Goal: Transaction & Acquisition: Purchase product/service

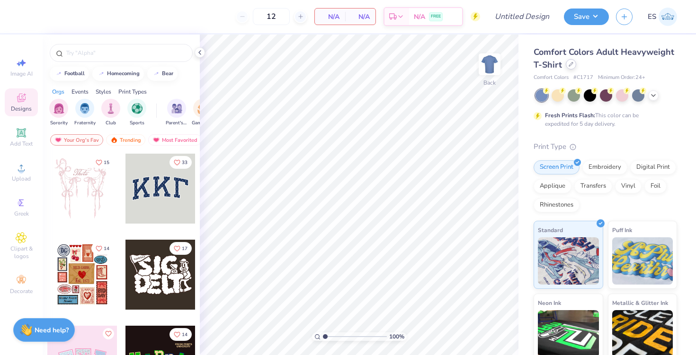
click at [570, 64] on icon at bounding box center [570, 64] width 5 height 5
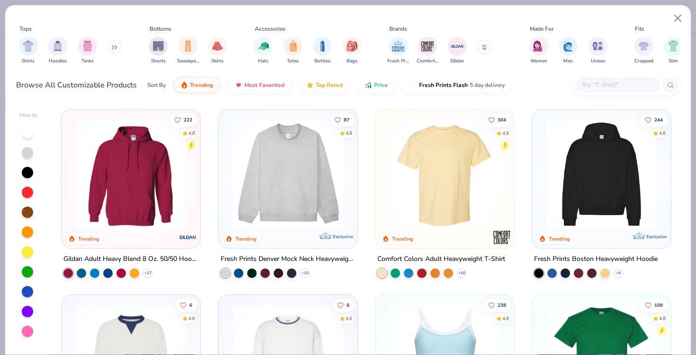
click at [326, 163] on img at bounding box center [288, 174] width 120 height 110
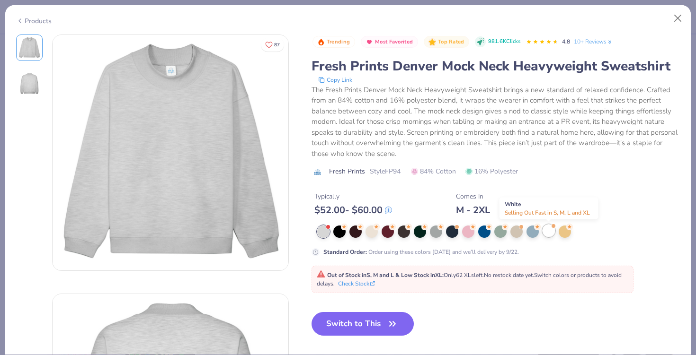
click at [551, 230] on div at bounding box center [548, 231] width 12 height 12
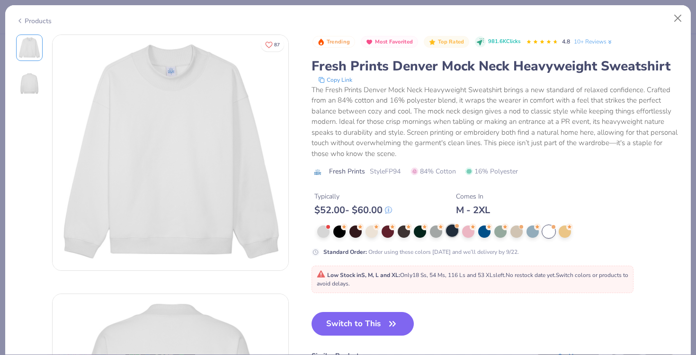
click at [453, 230] on div at bounding box center [452, 231] width 12 height 12
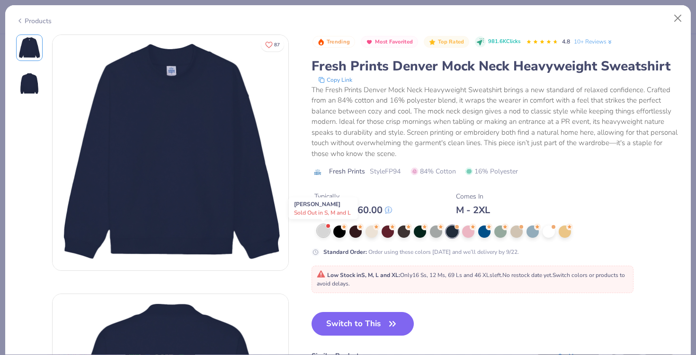
click at [317, 234] on div at bounding box center [323, 231] width 12 height 12
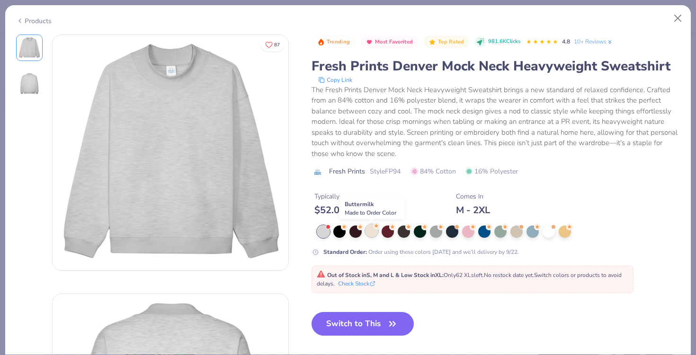
click at [373, 234] on div at bounding box center [371, 231] width 12 height 12
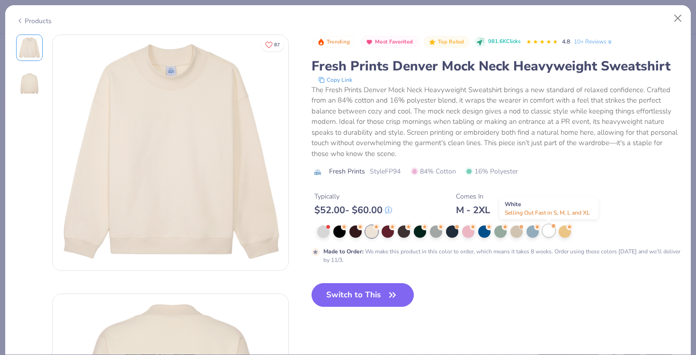
click at [542, 232] on div at bounding box center [548, 231] width 12 height 12
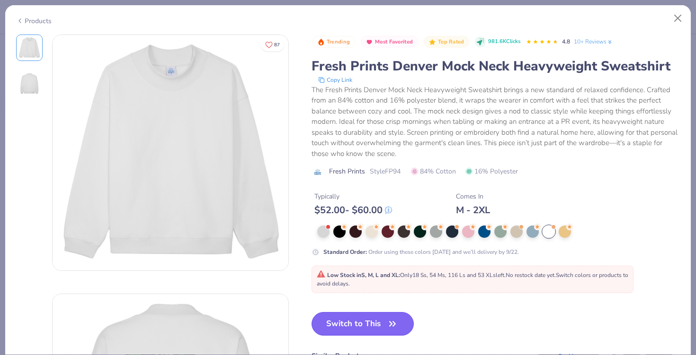
click at [348, 316] on button "Switch to This" at bounding box center [362, 324] width 103 height 24
type input "50"
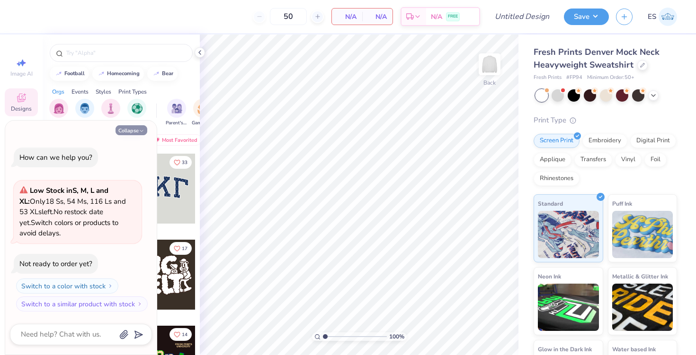
click at [140, 132] on icon "button" at bounding box center [142, 131] width 6 height 6
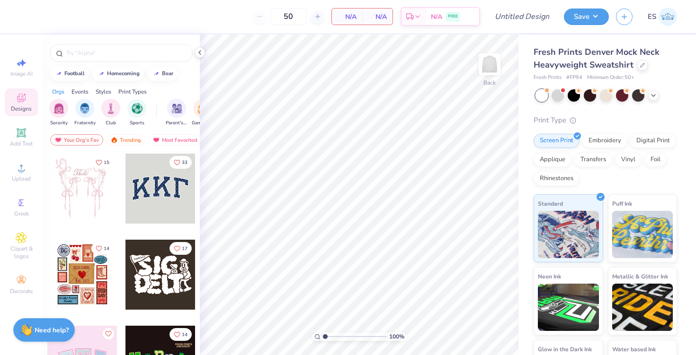
click at [154, 195] on div at bounding box center [160, 189] width 70 height 70
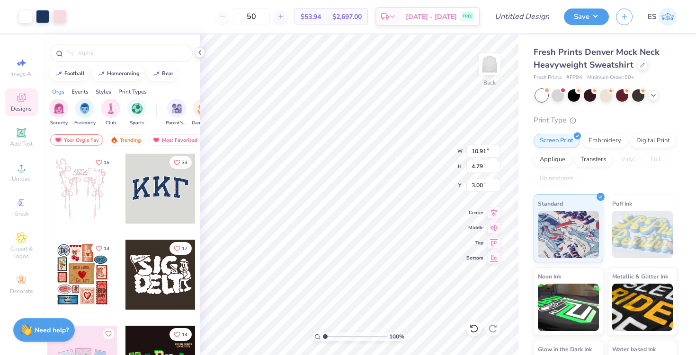
click at [235, 16] on div "50" at bounding box center [251, 16] width 71 height 17
click at [253, 6] on div "50 $53.94 Per Item $2,697.00 Total Est. Delivery [DATE] - [DATE] FREE" at bounding box center [276, 16] width 407 height 33
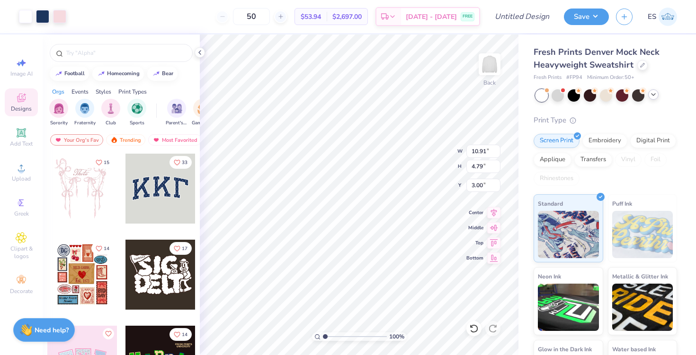
click at [651, 93] on icon at bounding box center [653, 95] width 8 height 8
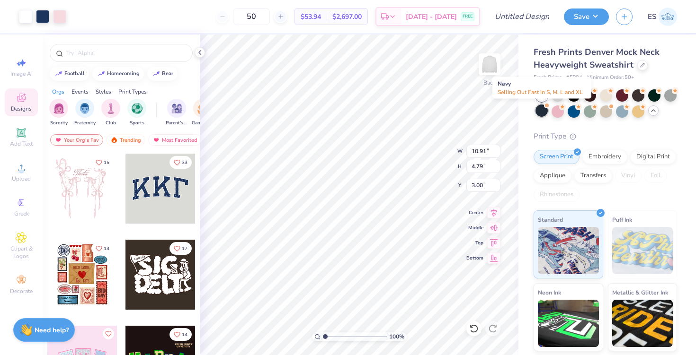
click at [541, 114] on div at bounding box center [541, 111] width 12 height 12
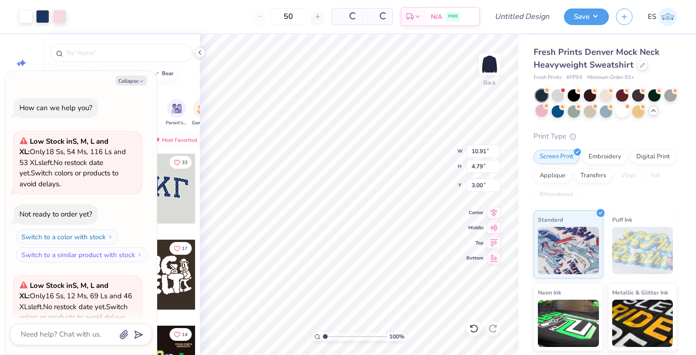
type textarea "x"
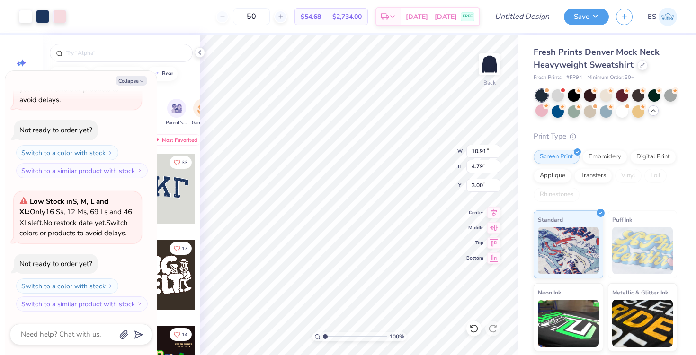
click at [237, 15] on div "50" at bounding box center [251, 16] width 71 height 17
click at [265, 13] on input "50" at bounding box center [251, 16] width 37 height 17
type input "5"
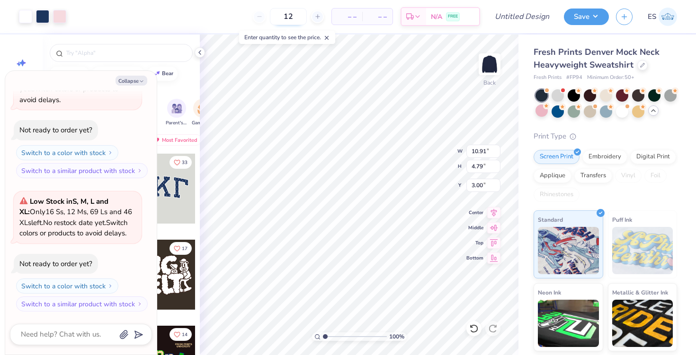
type input "50"
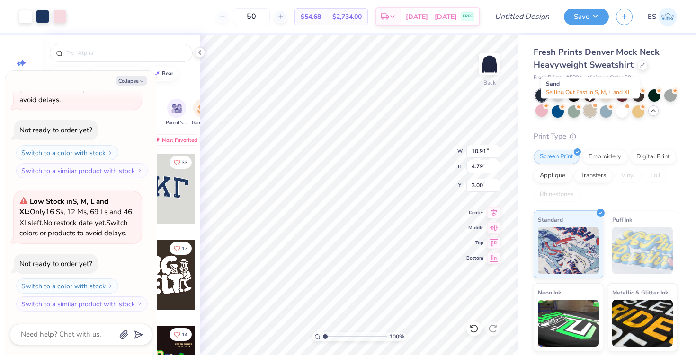
click at [587, 116] on div at bounding box center [590, 111] width 12 height 12
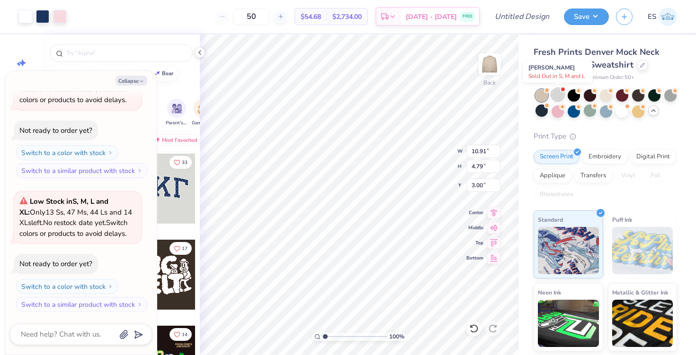
click at [556, 95] on div at bounding box center [557, 94] width 12 height 12
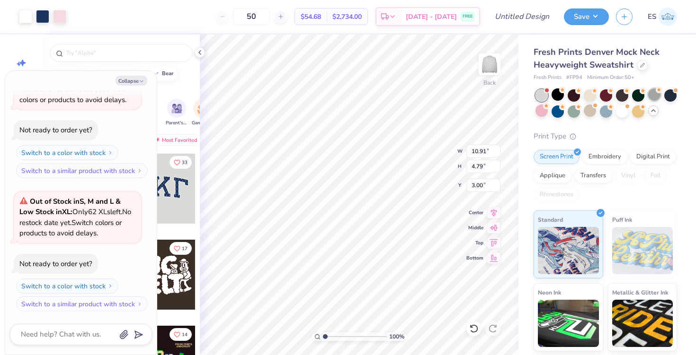
click at [651, 97] on div at bounding box center [654, 94] width 12 height 12
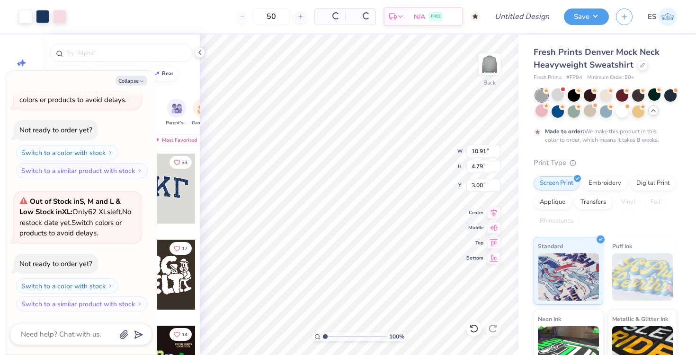
scroll to position [441, 0]
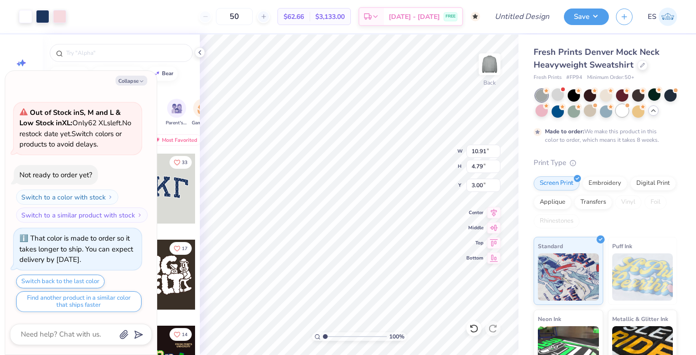
click at [622, 114] on div at bounding box center [622, 111] width 12 height 12
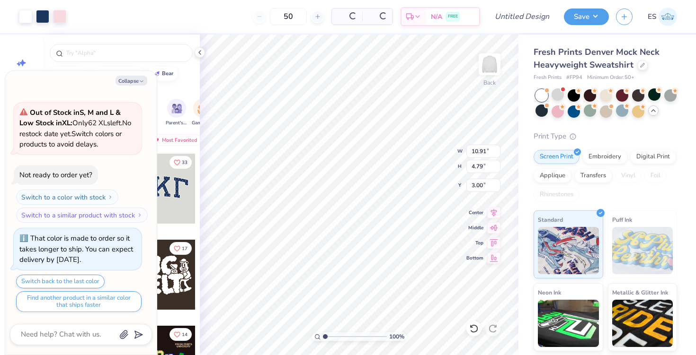
scroll to position [643, 0]
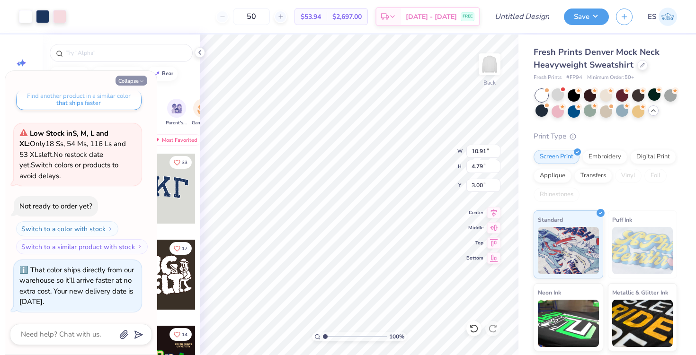
click at [144, 82] on icon "button" at bounding box center [142, 82] width 6 height 6
type textarea "x"
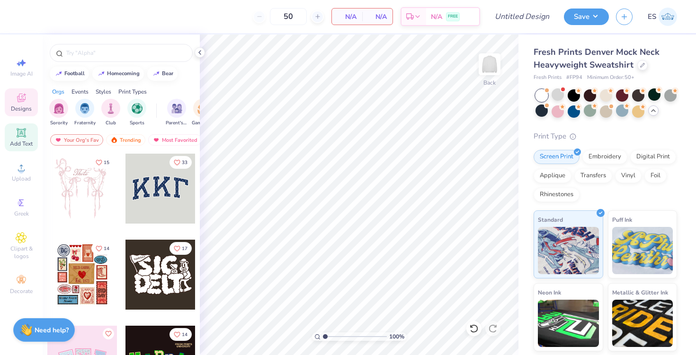
click at [32, 128] on div "Add Text" at bounding box center [21, 138] width 33 height 28
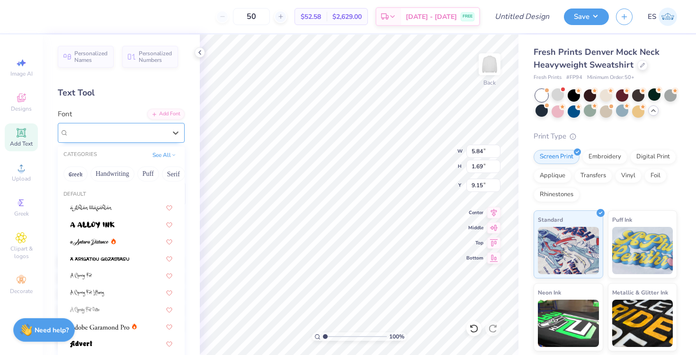
click at [145, 126] on div "Super Dream" at bounding box center [117, 132] width 99 height 15
click at [74, 170] on button "Greek" at bounding box center [71, 174] width 24 height 15
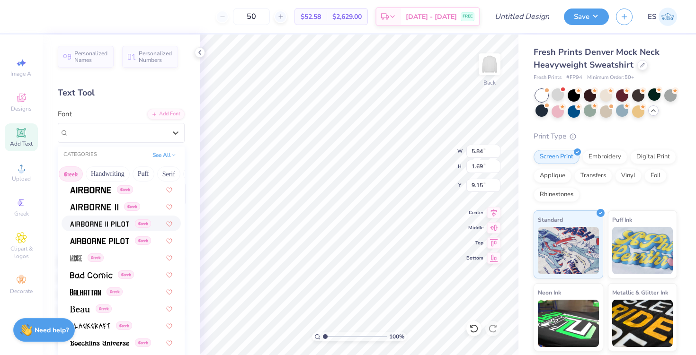
scroll to position [19, 0]
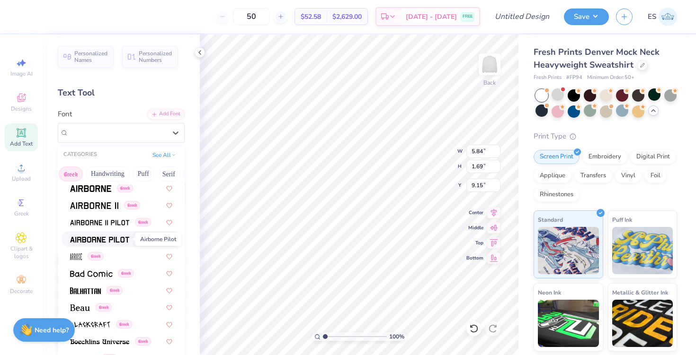
click at [124, 242] on img at bounding box center [99, 240] width 59 height 7
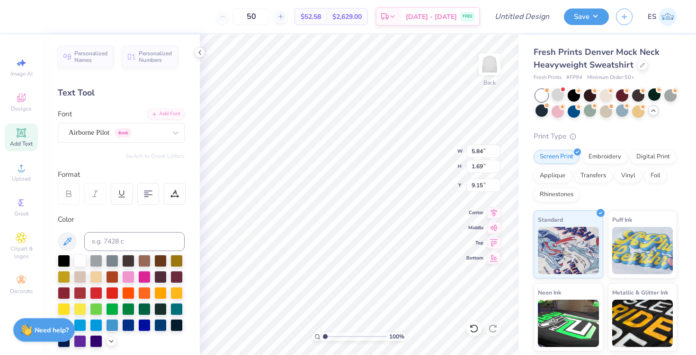
type input "5.59"
type input "1.77"
type input "9.12"
click at [122, 133] on div "Airborne Pilot Greek" at bounding box center [117, 132] width 99 height 15
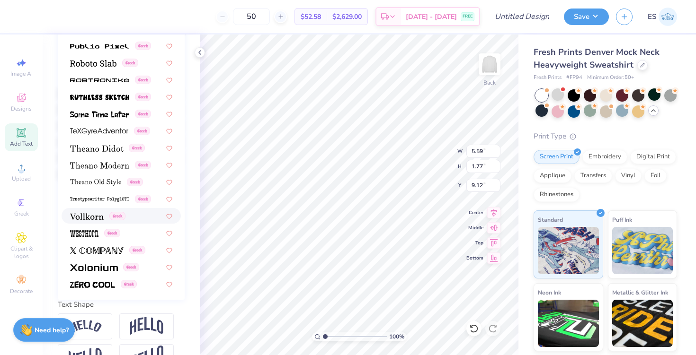
scroll to position [173, 0]
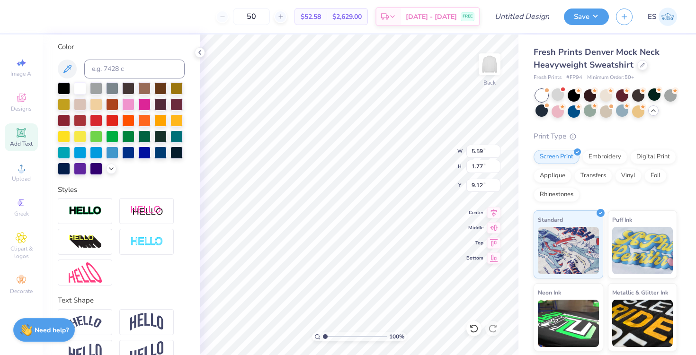
type textarea "g"
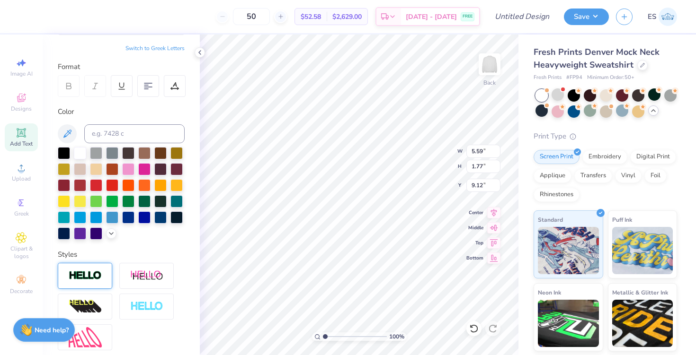
scroll to position [0, 0]
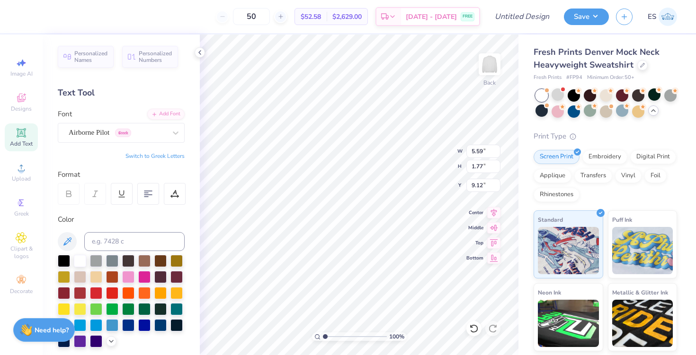
click at [163, 157] on button "Switch to Greek Letters" at bounding box center [154, 156] width 59 height 8
type textarea "γ"
type textarea "ΓΦΒ"
click at [142, 142] on div "Airborne Pilot Greek" at bounding box center [121, 133] width 127 height 20
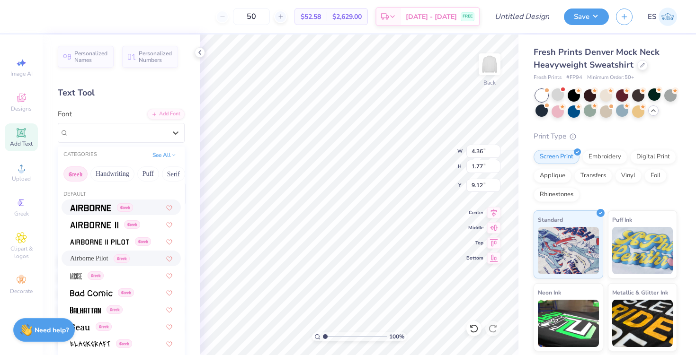
click at [131, 207] on span "Greek" at bounding box center [125, 207] width 16 height 9
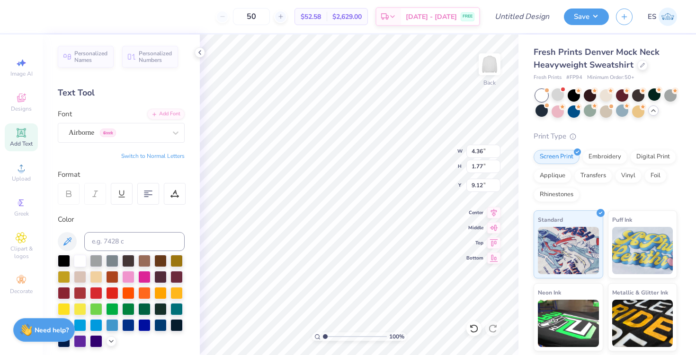
click at [128, 121] on div "Font Airborne Greek" at bounding box center [121, 126] width 127 height 34
click at [131, 132] on div "Airborne Greek" at bounding box center [117, 132] width 99 height 15
click at [588, 97] on div at bounding box center [590, 94] width 12 height 12
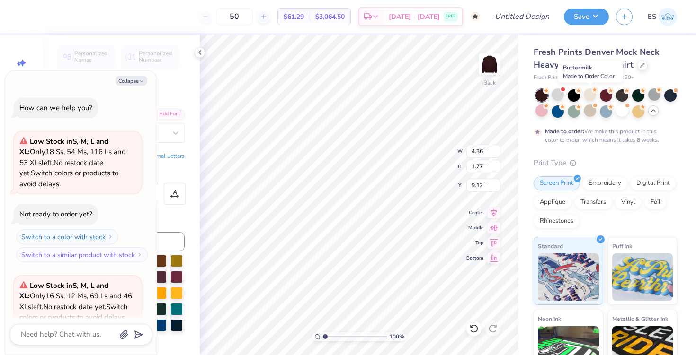
scroll to position [732, 0]
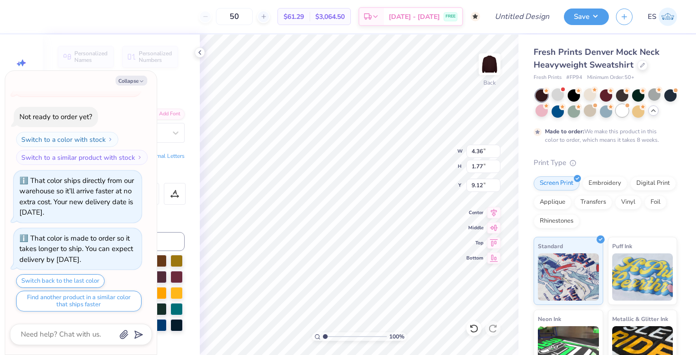
click at [622, 111] on div at bounding box center [622, 111] width 12 height 12
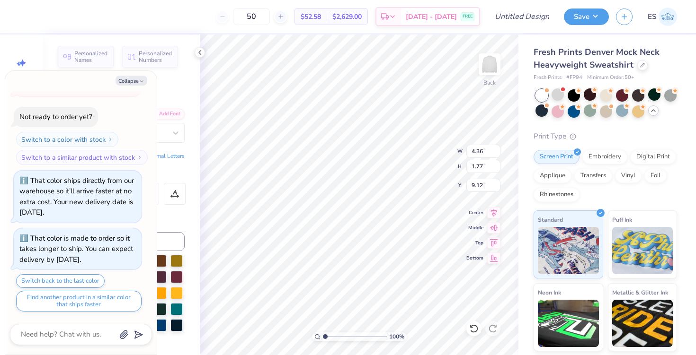
scroll to position [934, 0]
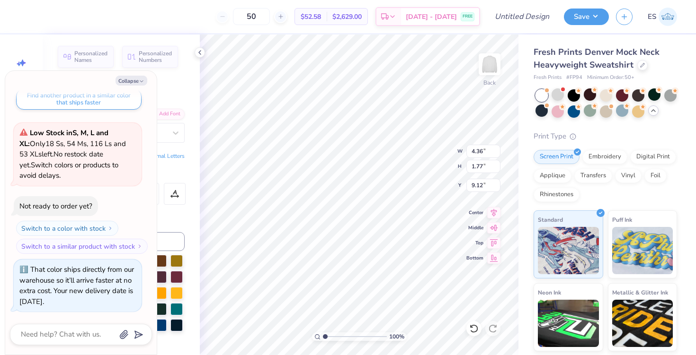
click at [127, 75] on div "Collapse How can we help you? Low Stock in S, M, L and XL : Only 18 Ss, 54 Ms, …" at bounding box center [80, 213] width 151 height 284
click at [130, 82] on button "Collapse" at bounding box center [131, 81] width 32 height 10
type textarea "x"
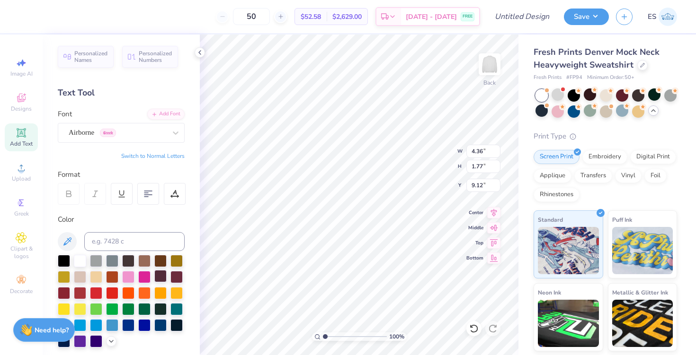
click at [158, 279] on div at bounding box center [160, 276] width 12 height 12
click at [125, 274] on div at bounding box center [128, 276] width 12 height 12
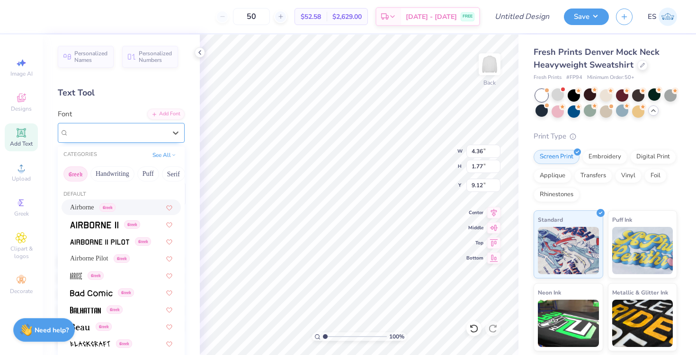
click at [146, 129] on div "Airborne Greek" at bounding box center [117, 132] width 99 height 15
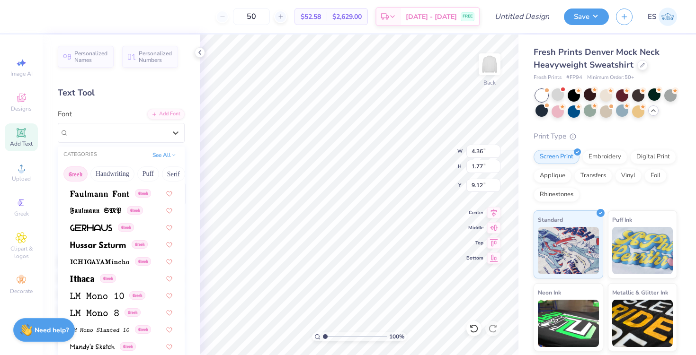
scroll to position [323, 0]
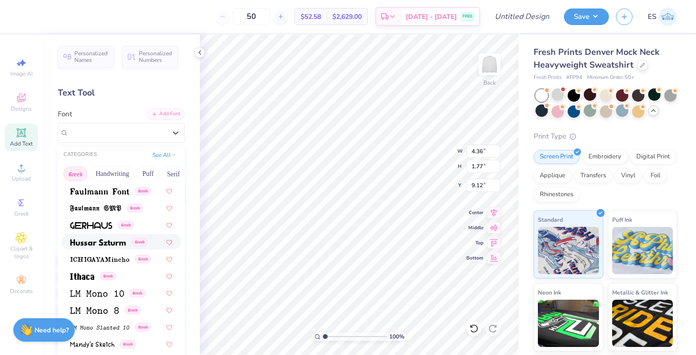
click at [130, 239] on div "Greek" at bounding box center [109, 242] width 78 height 10
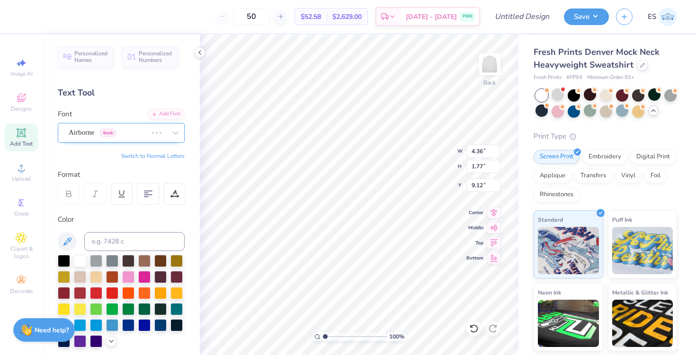
click at [142, 128] on div "Airborne Greek" at bounding box center [108, 132] width 80 height 15
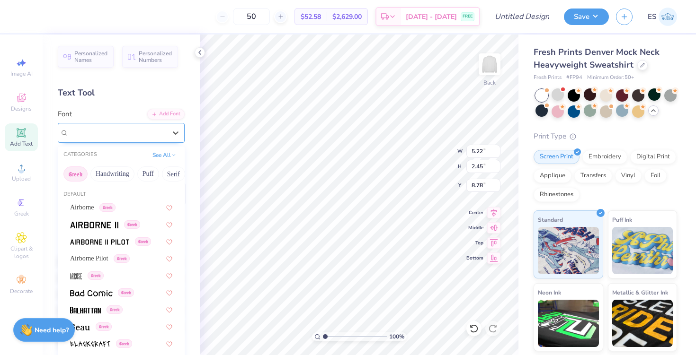
type input "5.22"
type input "2.45"
type input "8.78"
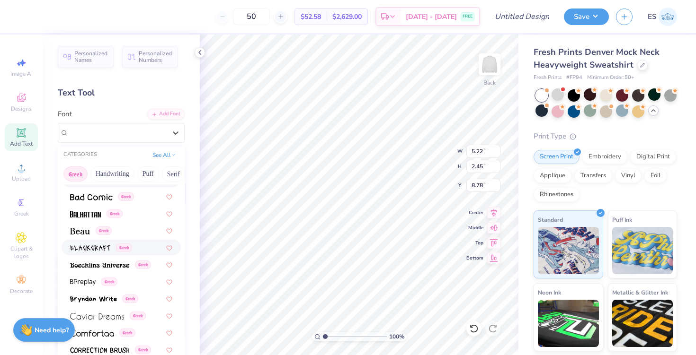
scroll to position [97, 0]
click at [118, 269] on div "Greek" at bounding box center [121, 264] width 119 height 16
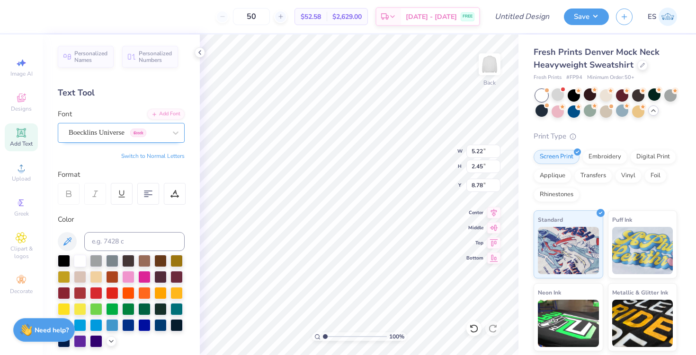
type input "4.65"
type input "1.78"
type input "9.11"
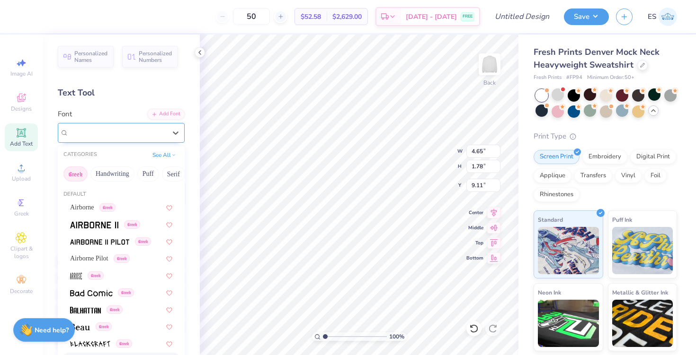
click at [140, 137] on div "Boecklins Universe Greek" at bounding box center [117, 132] width 99 height 15
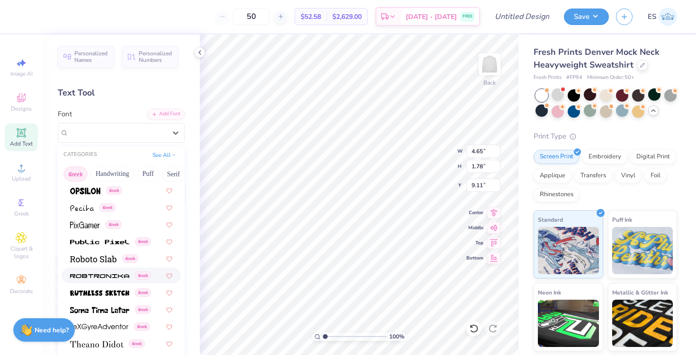
scroll to position [573, 0]
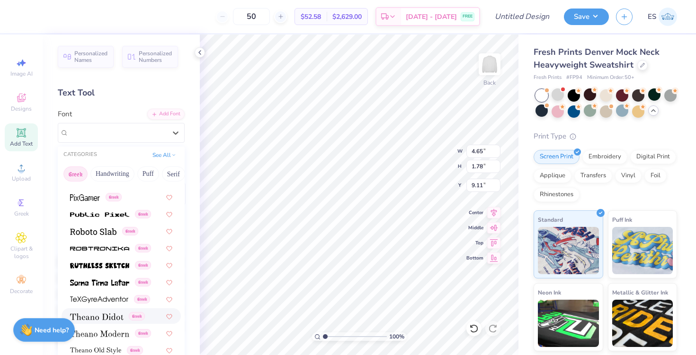
click at [116, 310] on div "Greek" at bounding box center [121, 317] width 119 height 16
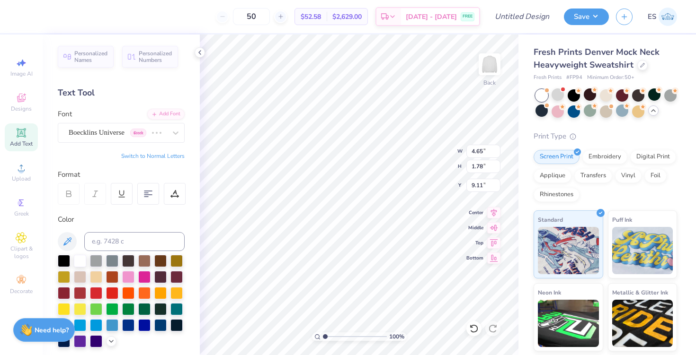
type input "4.69"
type input "1.69"
type input "9.15"
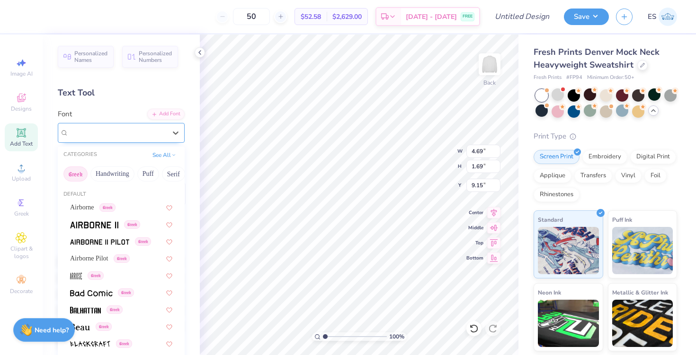
click at [124, 134] on div "[PERSON_NAME] Greek" at bounding box center [117, 132] width 99 height 15
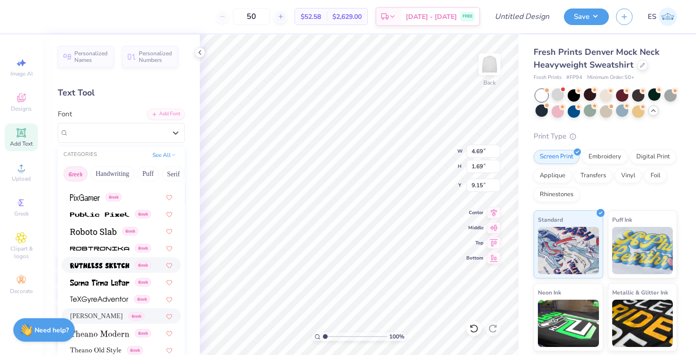
scroll to position [195, 0]
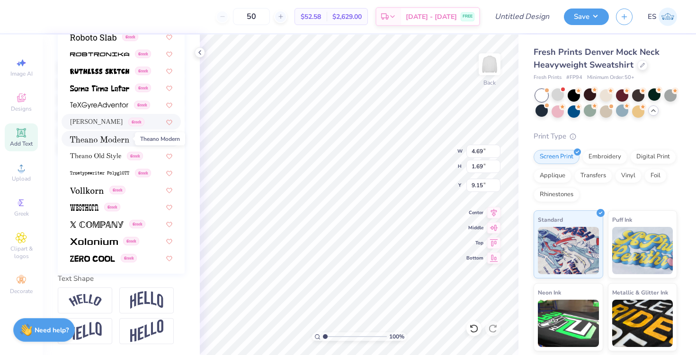
click at [112, 142] on img at bounding box center [99, 139] width 59 height 7
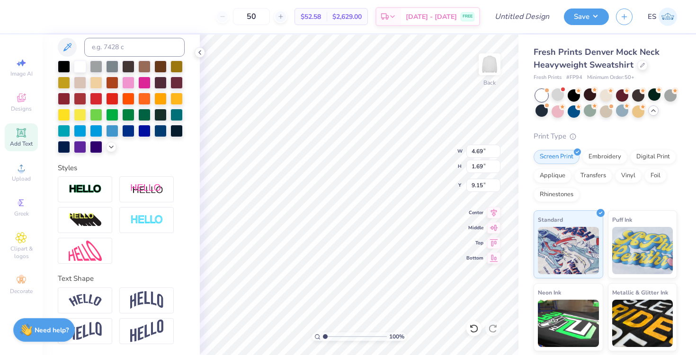
type input "5.12"
type input "1.72"
type input "9.14"
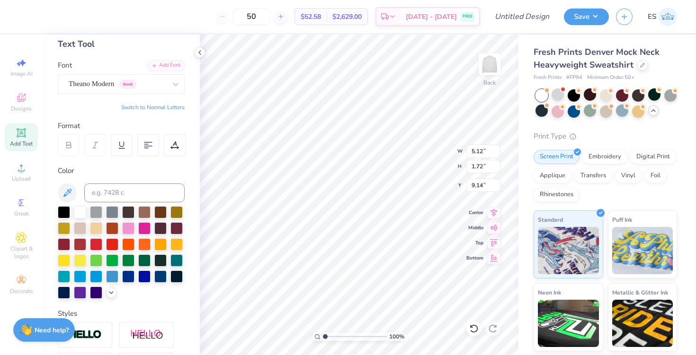
scroll to position [44, 0]
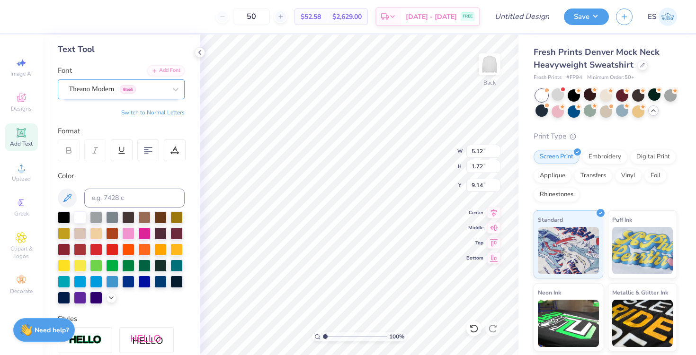
click at [143, 94] on div "Theano Modern Greek" at bounding box center [117, 89] width 99 height 15
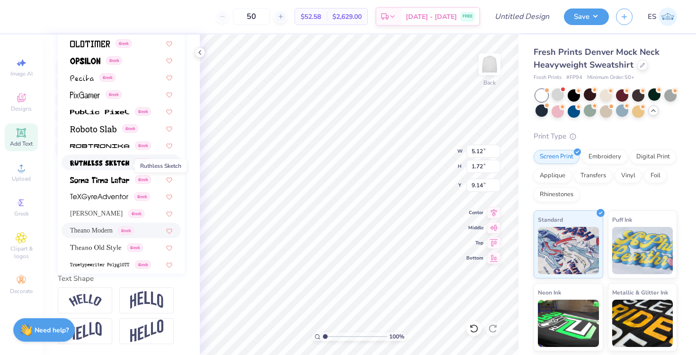
scroll to position [481, 0]
click at [102, 208] on div "[PERSON_NAME] Greek" at bounding box center [121, 213] width 119 height 16
type input "4.69"
type input "1.69"
type input "9.15"
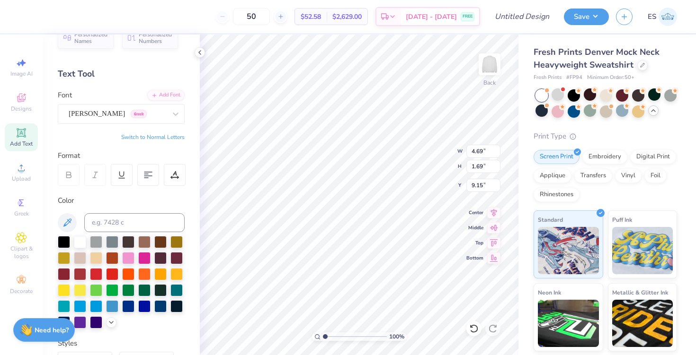
scroll to position [0, 0]
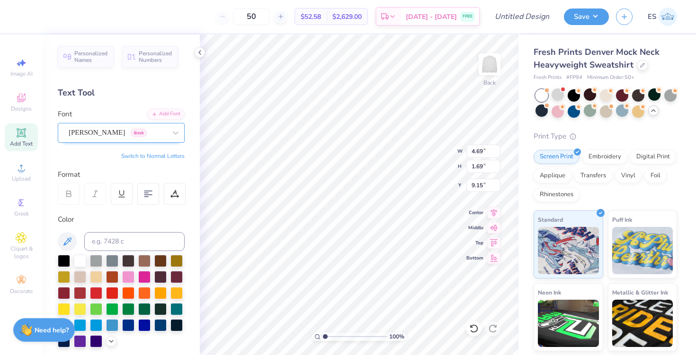
click at [125, 134] on div "[PERSON_NAME] Greek" at bounding box center [117, 132] width 99 height 15
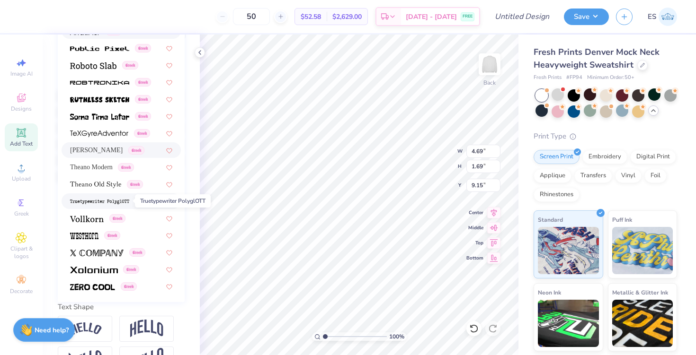
scroll to position [167, 0]
click at [110, 218] on span "Greek" at bounding box center [117, 218] width 16 height 9
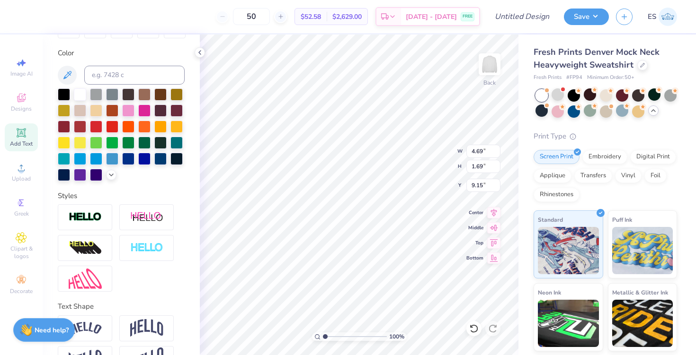
type input "4.36"
type input "1.65"
type input "9.18"
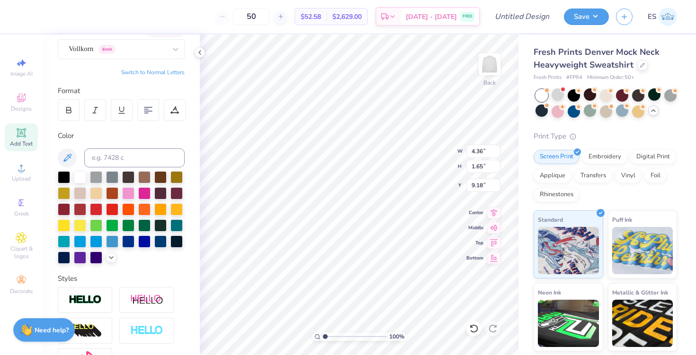
scroll to position [84, 0]
click at [71, 100] on div at bounding box center [69, 110] width 22 height 22
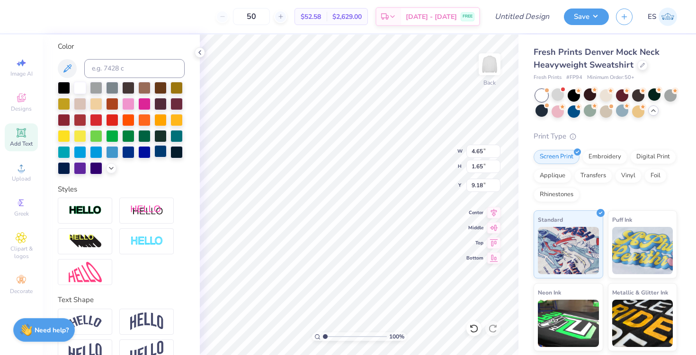
scroll to position [195, 0]
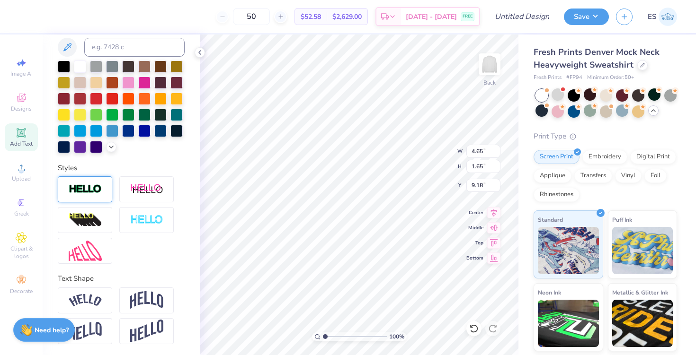
click at [90, 191] on img at bounding box center [85, 189] width 33 height 11
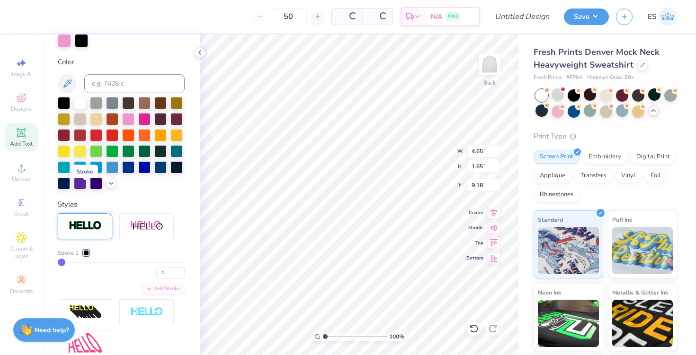
type input "4.68"
type input "1.68"
type input "9.16"
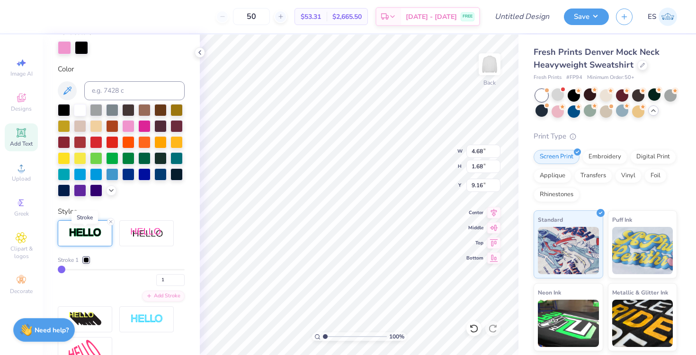
scroll to position [186, 0]
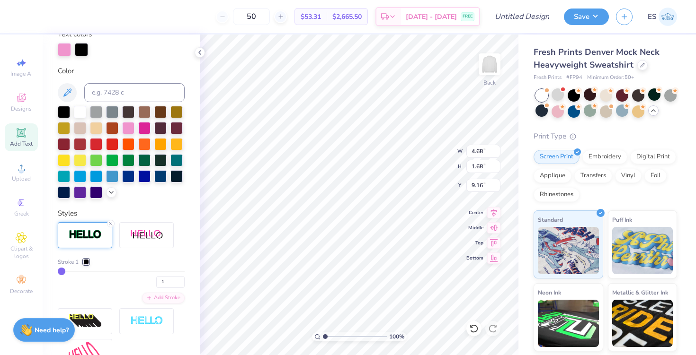
click at [85, 261] on div at bounding box center [86, 262] width 6 height 6
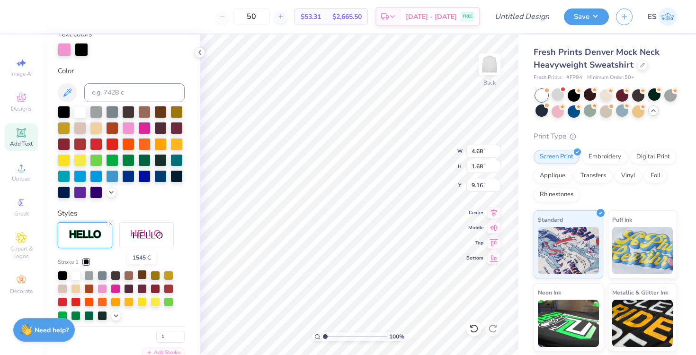
click at [141, 277] on div at bounding box center [141, 274] width 9 height 9
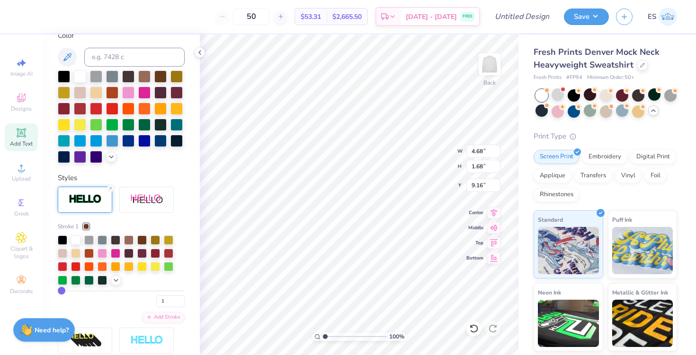
scroll to position [237, 0]
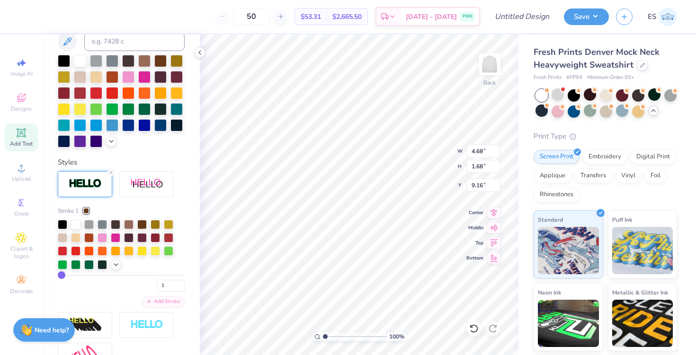
type input "2"
type input "3"
type input "4"
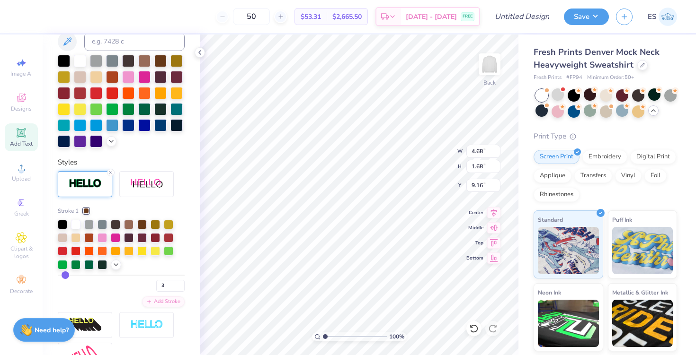
type input "4"
type input "5"
type input "6"
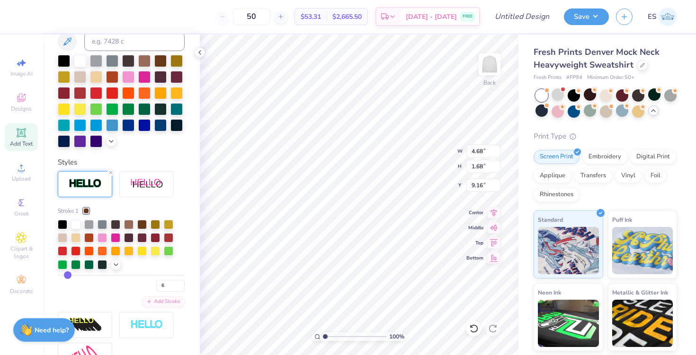
drag, startPoint x: 61, startPoint y: 276, endPoint x: 68, endPoint y: 276, distance: 7.1
type input "6"
click at [68, 276] on input "range" at bounding box center [121, 275] width 127 height 1
type input "4.84"
type input "1.84"
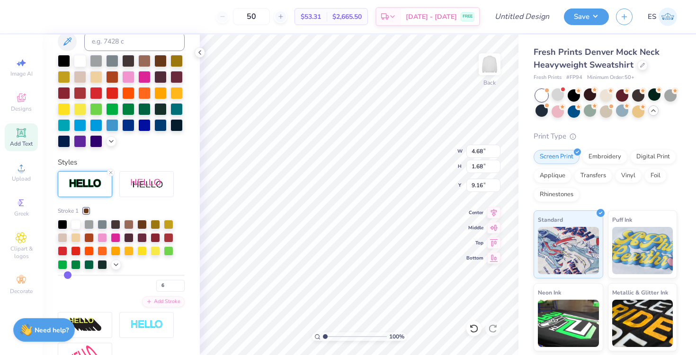
type input "9.08"
type input "5"
type input "4"
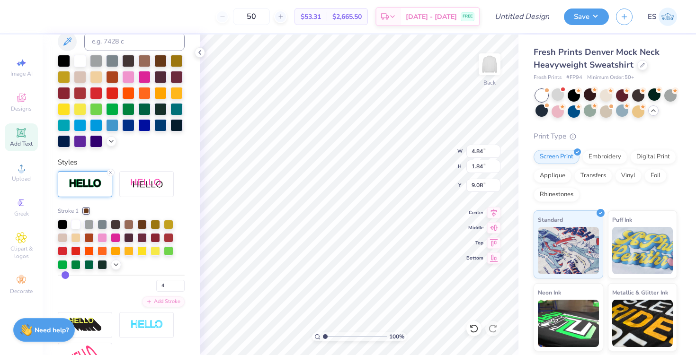
type input "3"
click at [64, 276] on input "range" at bounding box center [121, 275] width 127 height 1
type input "4.74"
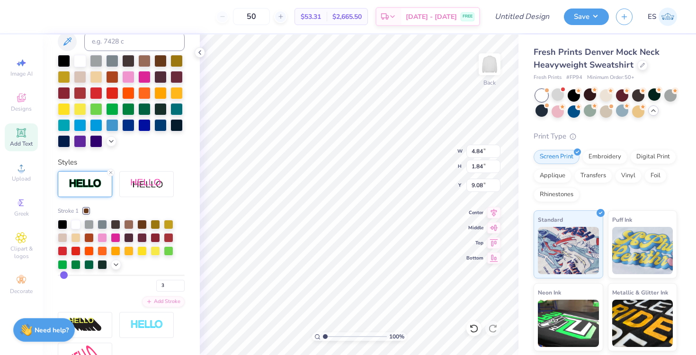
type input "1.74"
type input "9.13"
type input "10.48"
type input "3.85"
click at [132, 235] on div at bounding box center [128, 236] width 9 height 9
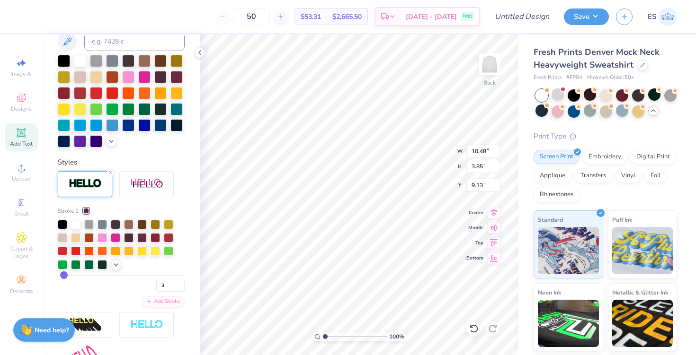
type input "2.11"
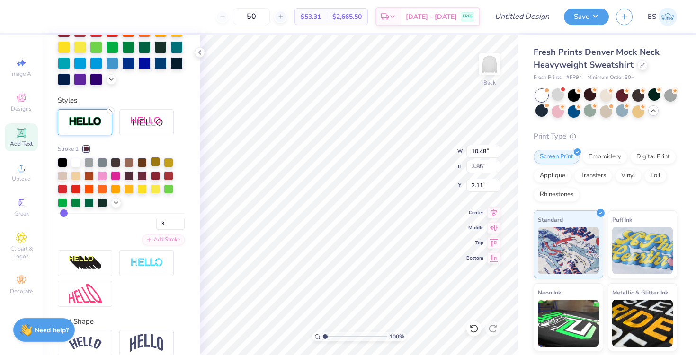
scroll to position [342, 0]
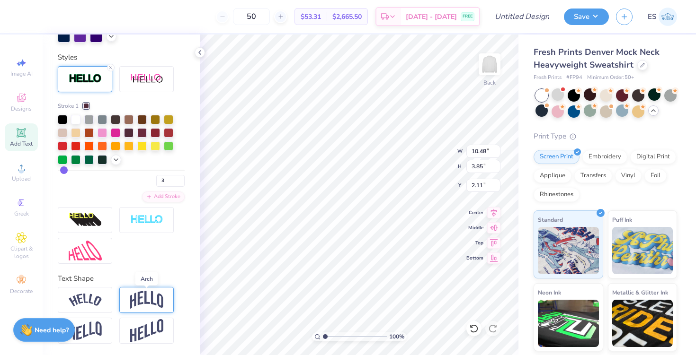
click at [151, 299] on img at bounding box center [146, 300] width 33 height 18
type input "5.96"
type input "1.05"
type input "0.48"
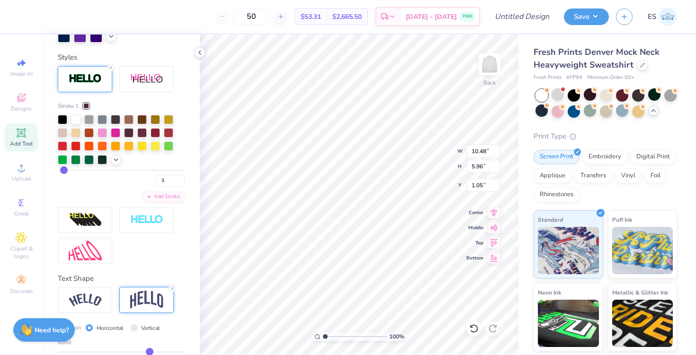
type input "0.47"
type input "0.46"
type input "0.44"
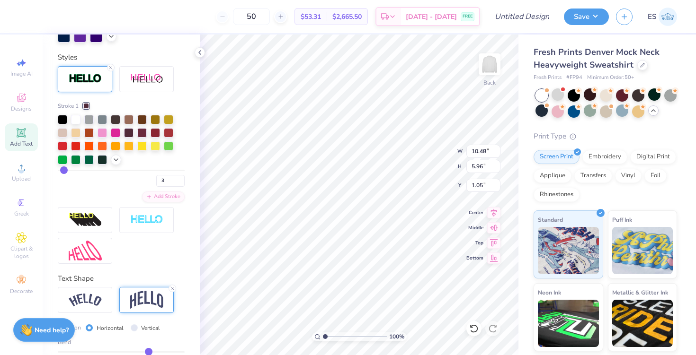
type input "0.44"
type input "0.42"
type input "0.39"
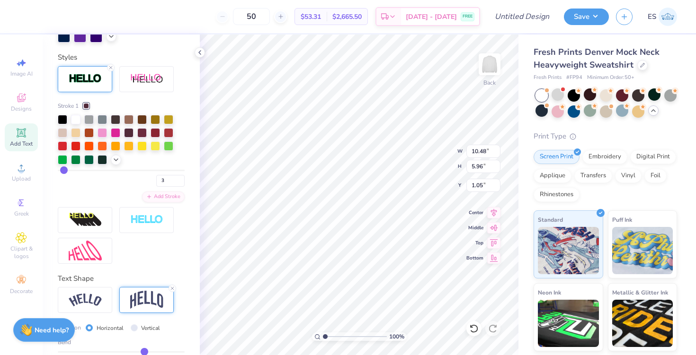
type input "0.37"
type input "0.34"
type input "0.32"
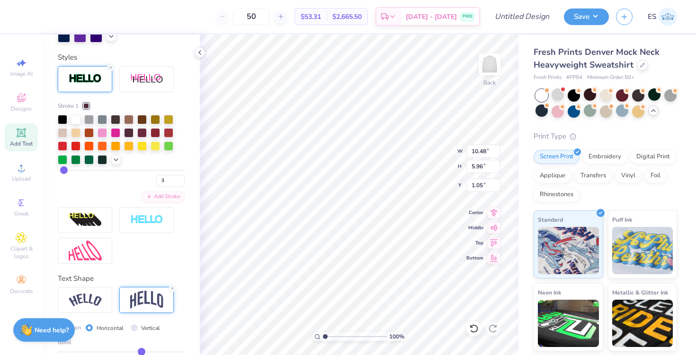
type input "0.32"
type input "0.31"
type input "0.29"
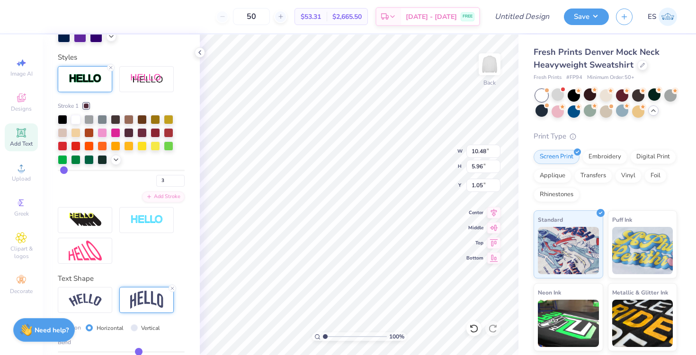
type input "0.28"
type input "0.27"
type input "0.26"
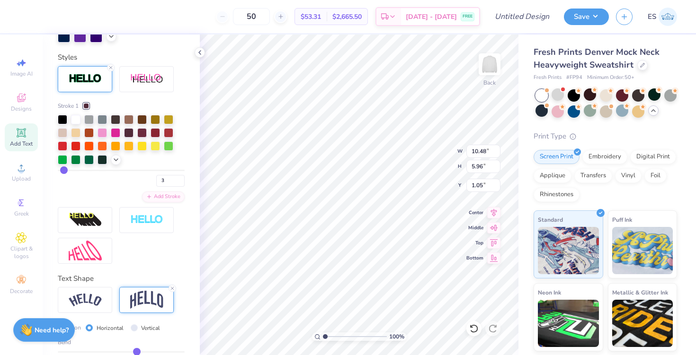
type input "0.26"
type input "0.25"
type input "0.24"
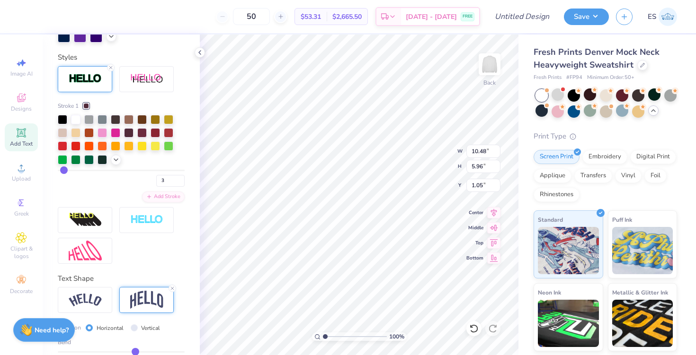
drag, startPoint x: 150, startPoint y: 351, endPoint x: 135, endPoint y: 351, distance: 14.7
type input "0.24"
click at [135, 352] on input "range" at bounding box center [121, 352] width 127 height 1
type input "4.82"
type input "1.62"
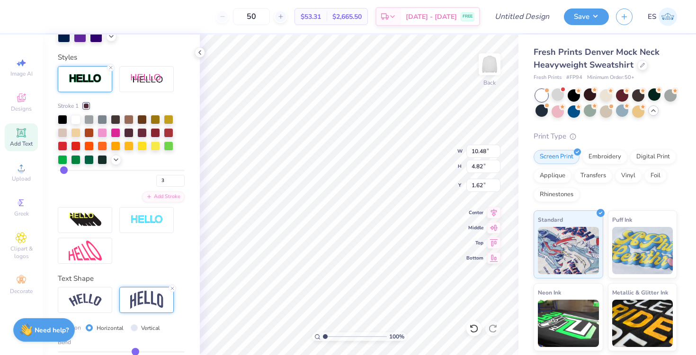
type input "1.78"
click at [601, 162] on div "Embroidery" at bounding box center [604, 156] width 45 height 14
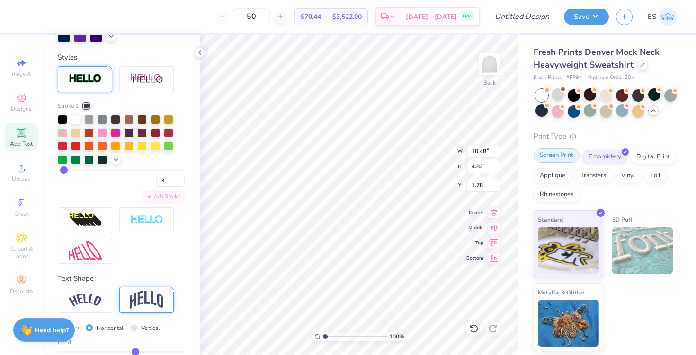
click at [548, 152] on div "Screen Print" at bounding box center [556, 156] width 46 height 14
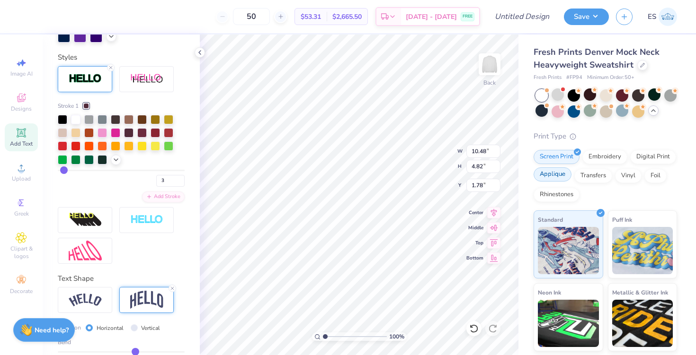
click at [562, 174] on div "Applique" at bounding box center [552, 175] width 38 height 14
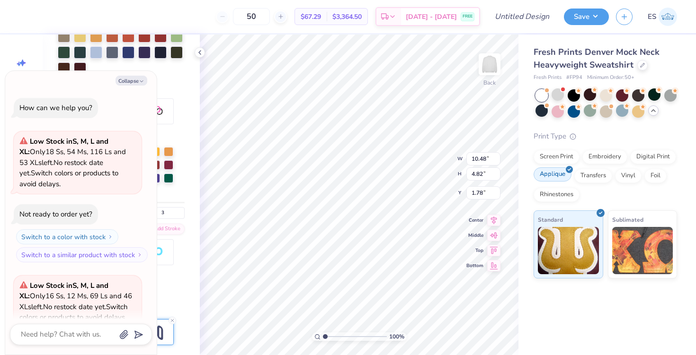
scroll to position [992, 0]
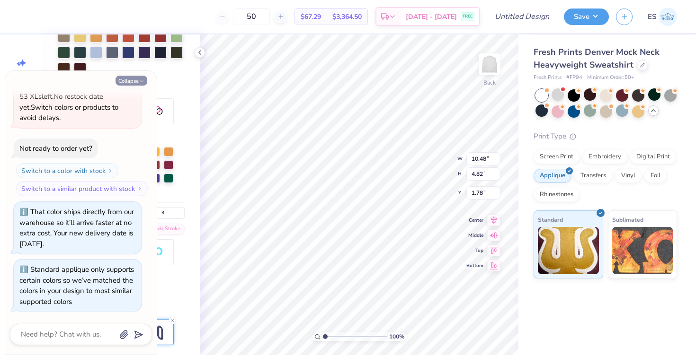
click at [143, 85] on button "Collapse" at bounding box center [131, 81] width 32 height 10
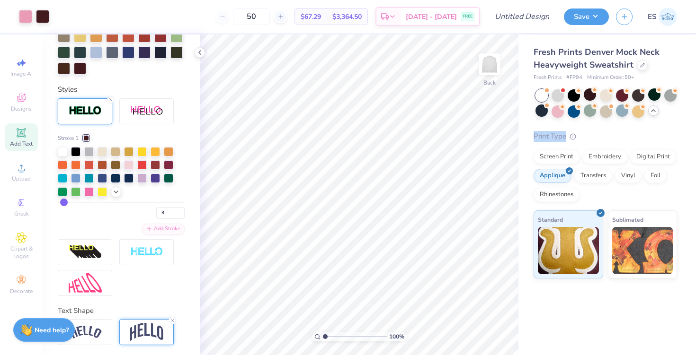
drag, startPoint x: 556, startPoint y: 95, endPoint x: 603, endPoint y: 131, distance: 60.1
click at [603, 131] on div "Fresh Prints Denver Mock Neck Heavyweight Sweatshirt Fresh Prints # FP94 Minimu…" at bounding box center [604, 162] width 143 height 233
click at [603, 131] on div "Print Type" at bounding box center [604, 136] width 143 height 11
click at [559, 157] on div "Screen Print" at bounding box center [556, 156] width 46 height 14
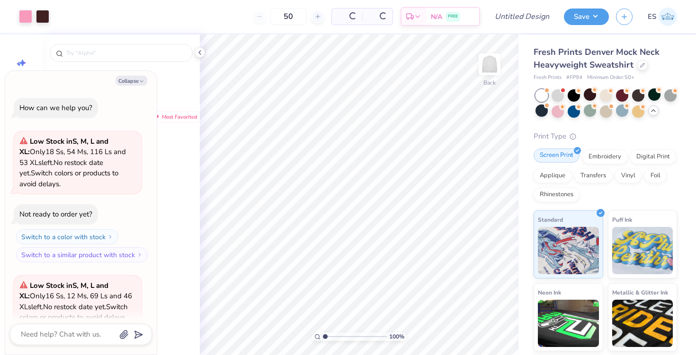
scroll to position [1050, 0]
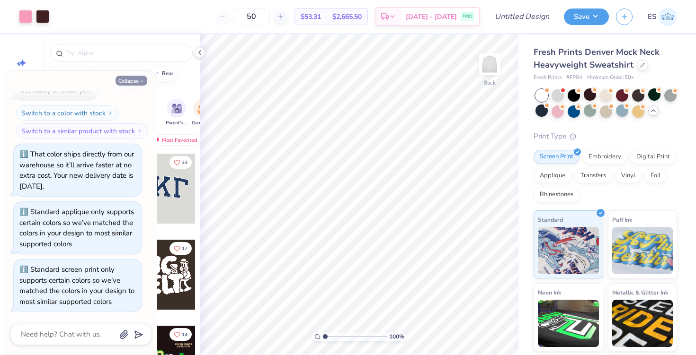
click at [128, 84] on button "Collapse" at bounding box center [131, 81] width 32 height 10
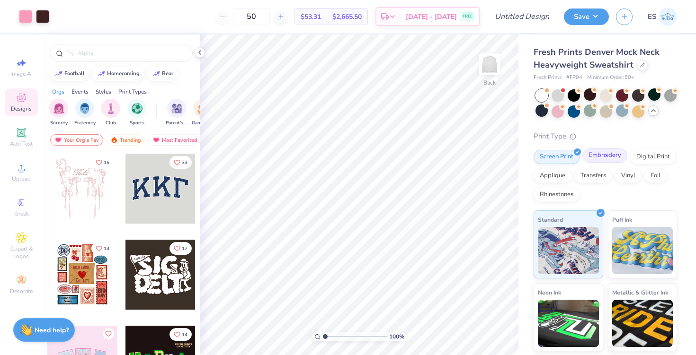
click at [603, 156] on div "Embroidery" at bounding box center [604, 156] width 45 height 14
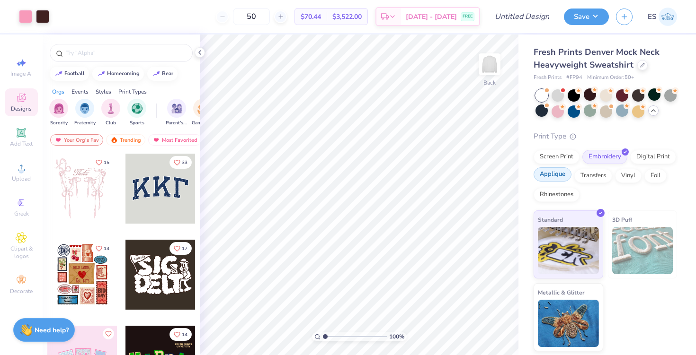
click at [555, 177] on div "Applique" at bounding box center [552, 175] width 38 height 14
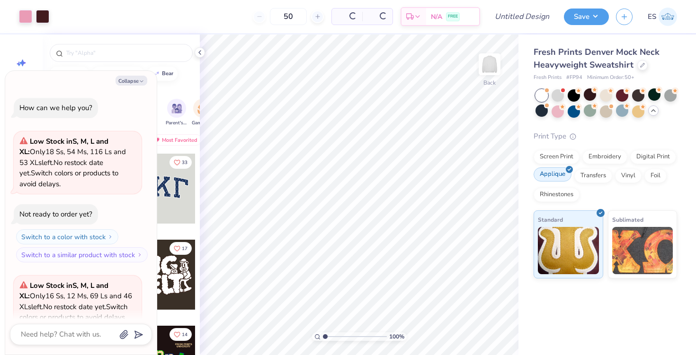
scroll to position [1107, 0]
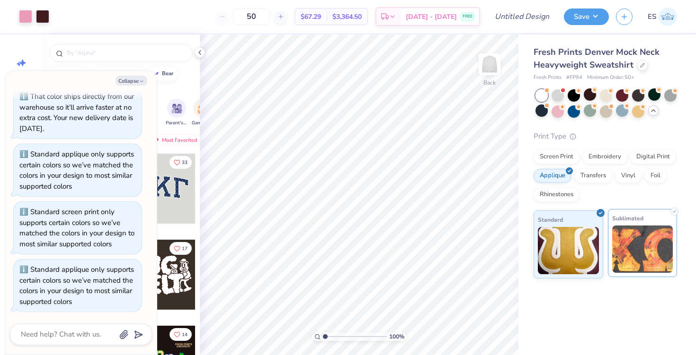
click at [631, 245] on img at bounding box center [642, 249] width 61 height 47
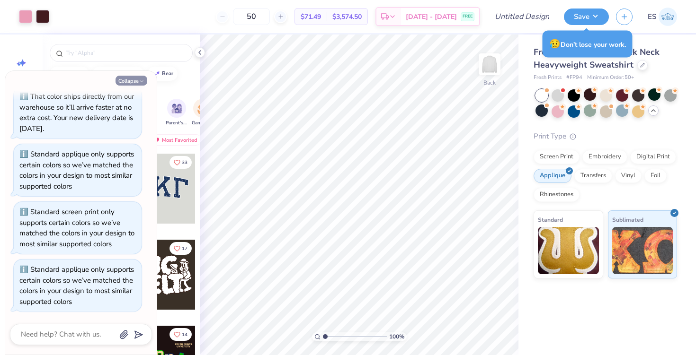
click at [140, 79] on icon "button" at bounding box center [142, 82] width 6 height 6
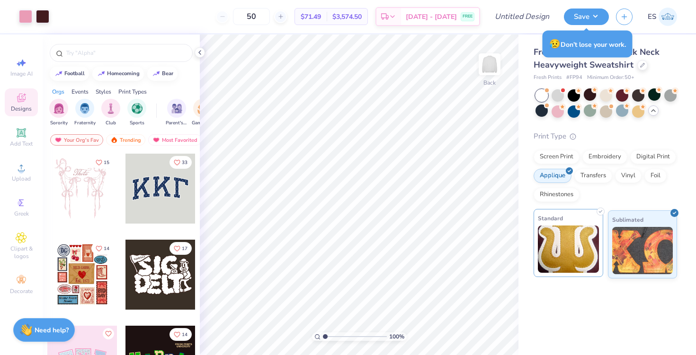
click at [582, 259] on img at bounding box center [568, 249] width 61 height 47
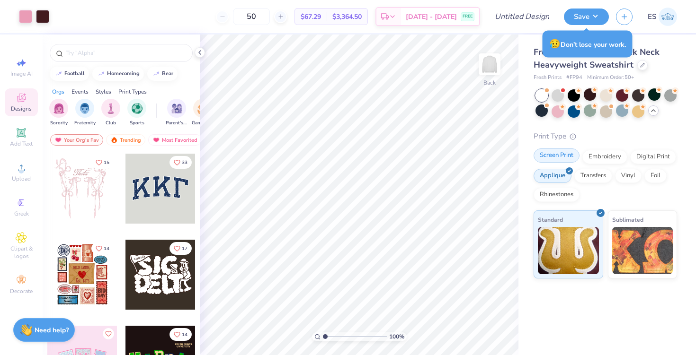
click at [573, 163] on div "Screen Print Embroidery Digital Print Applique Transfers Vinyl Foil Rhinestones" at bounding box center [604, 176] width 143 height 52
click at [565, 157] on div "Screen Print" at bounding box center [556, 156] width 46 height 14
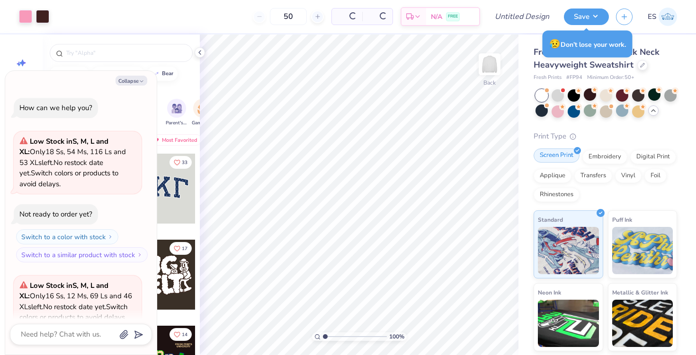
scroll to position [1165, 0]
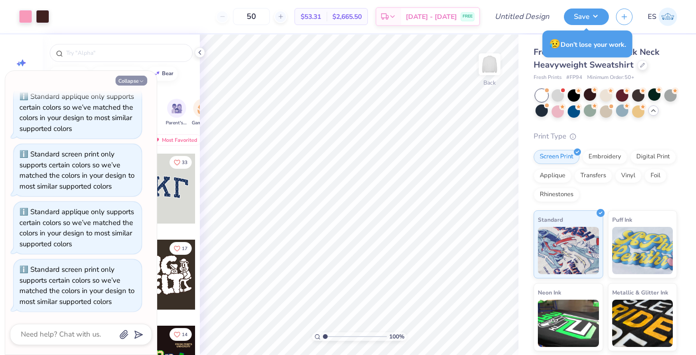
click at [136, 80] on button "Collapse" at bounding box center [131, 81] width 32 height 10
type textarea "x"
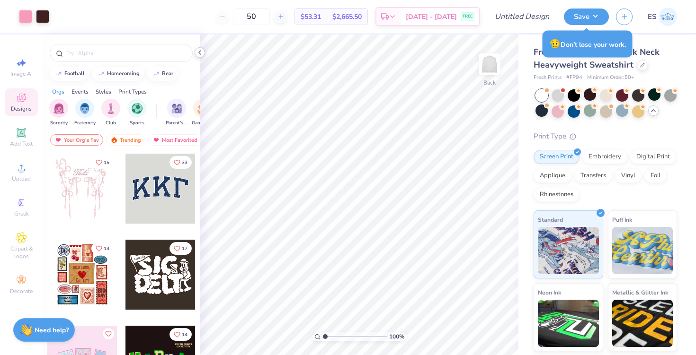
click at [203, 51] on icon at bounding box center [200, 53] width 8 height 8
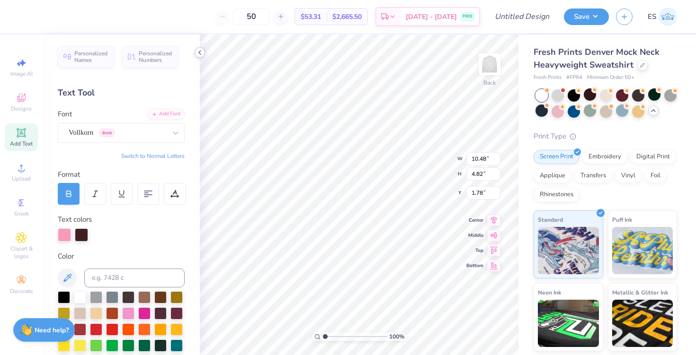
type input "2.67"
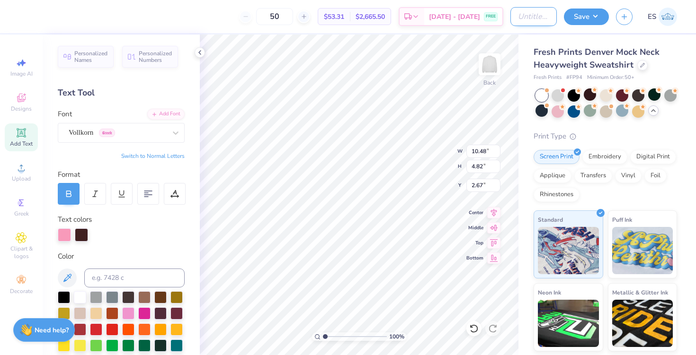
click at [494, 17] on div "50 $53.31 Per Item $2,665.50 Total Est. Delivery [DATE] - [DATE] FREE Design Ti…" at bounding box center [348, 16] width 696 height 33
type input "GPHI Mockneck"
click at [585, 14] on button "Save" at bounding box center [586, 15] width 45 height 17
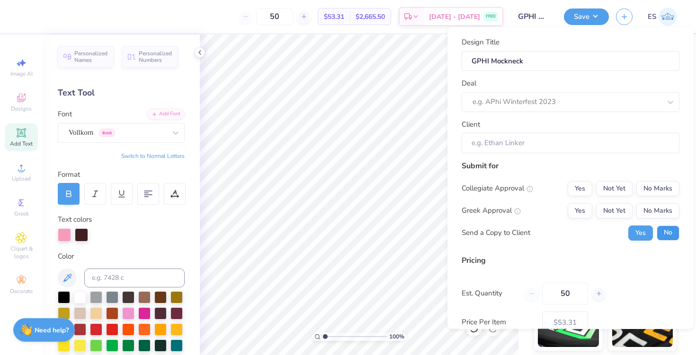
click at [663, 232] on button "No" at bounding box center [667, 232] width 23 height 15
click at [622, 215] on button "Not Yet" at bounding box center [614, 210] width 36 height 15
click at [659, 190] on button "No Marks" at bounding box center [657, 188] width 43 height 15
type input "$53.31"
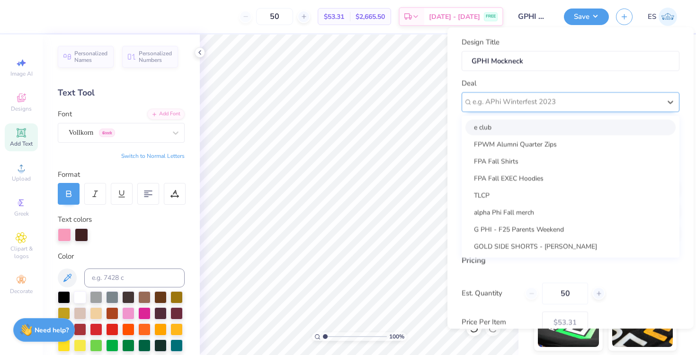
click at [601, 94] on div "e.g. APhi Winterfest 2023" at bounding box center [570, 102] width 218 height 20
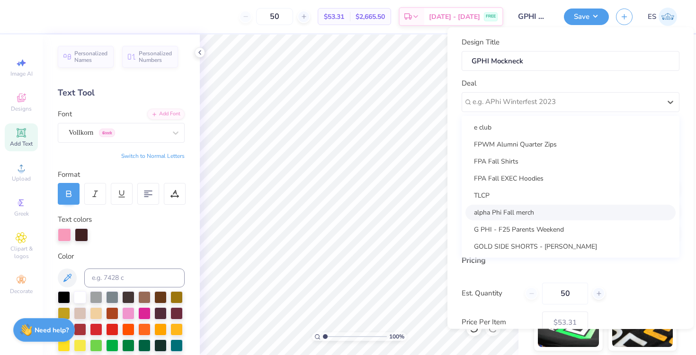
scroll to position [0, 0]
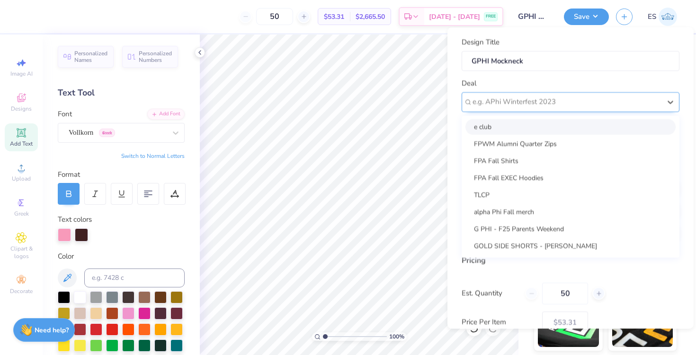
click at [528, 97] on div at bounding box center [566, 102] width 188 height 13
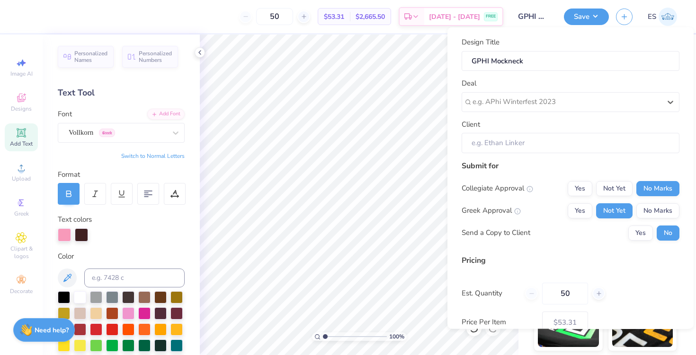
click at [535, 139] on input "Client" at bounding box center [570, 143] width 218 height 20
click at [584, 125] on div "Client" at bounding box center [570, 136] width 218 height 34
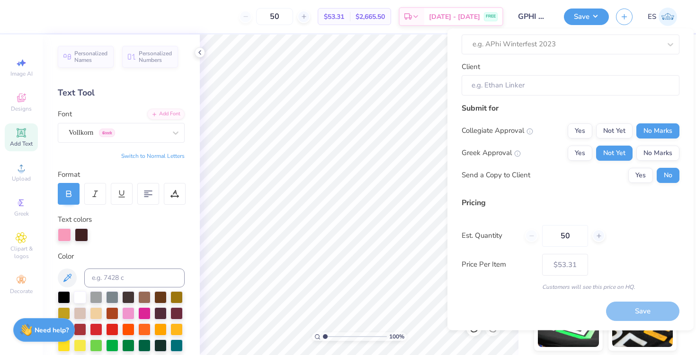
click at [644, 311] on div "Save" at bounding box center [642, 311] width 73 height 19
